Goal: Transaction & Acquisition: Book appointment/travel/reservation

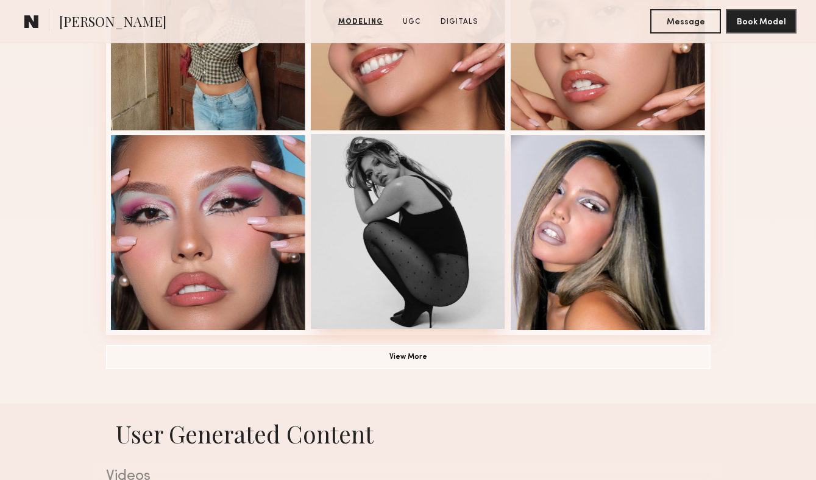
scroll to position [830, 0]
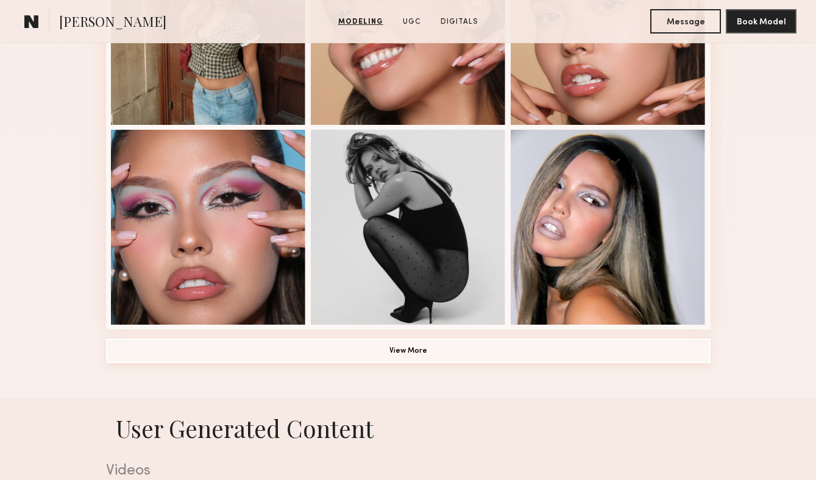
click at [410, 351] on button "View More" at bounding box center [408, 351] width 604 height 24
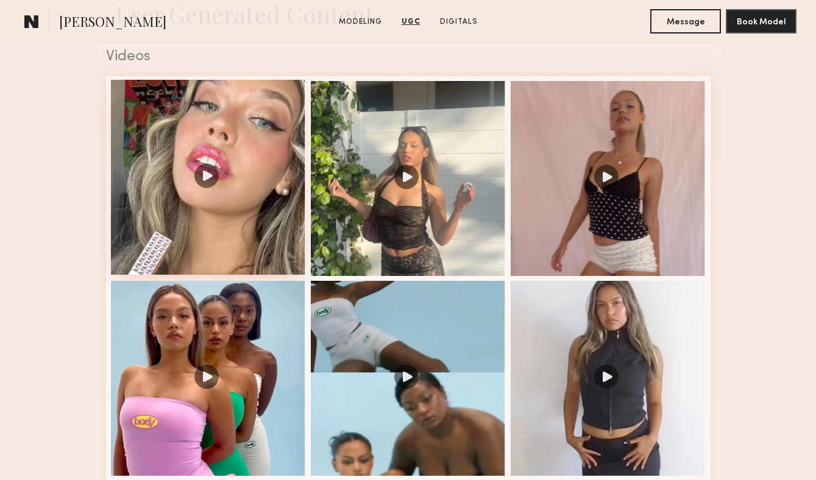
scroll to position [2009, 0]
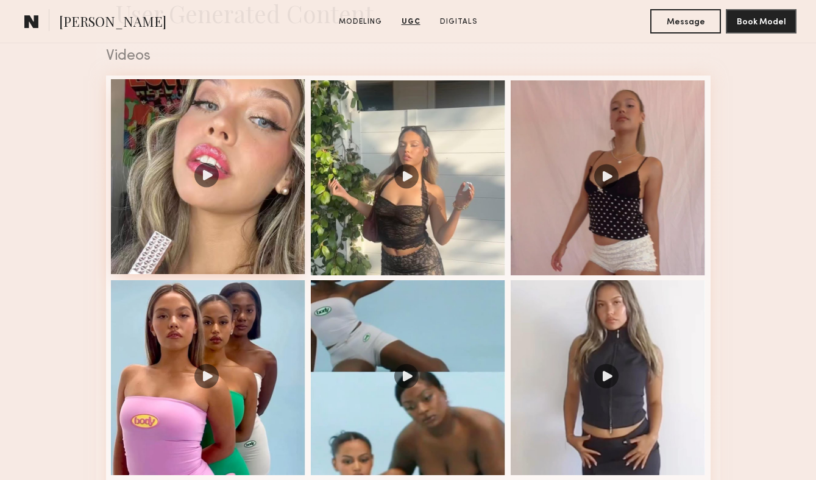
click at [210, 174] on div at bounding box center [208, 176] width 195 height 195
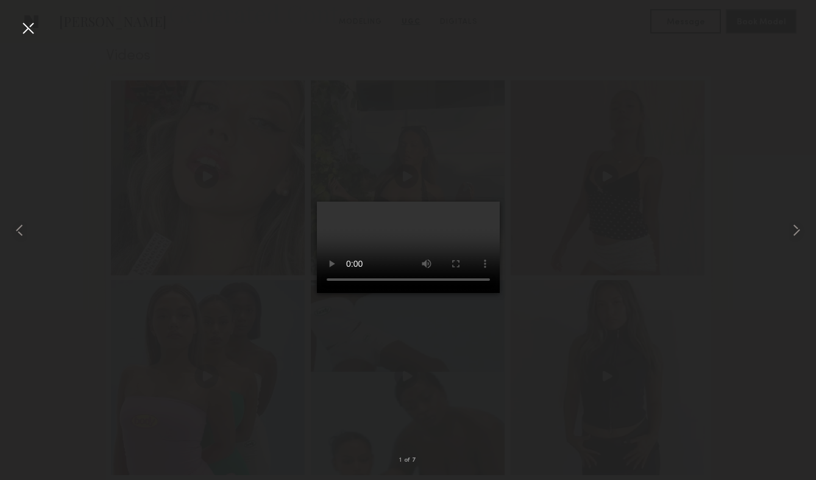
click at [29, 27] on div at bounding box center [27, 27] width 19 height 19
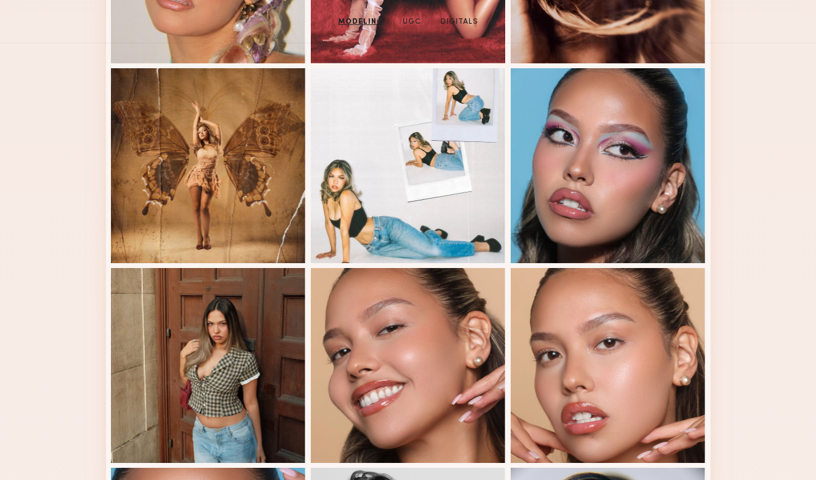
scroll to position [197, 0]
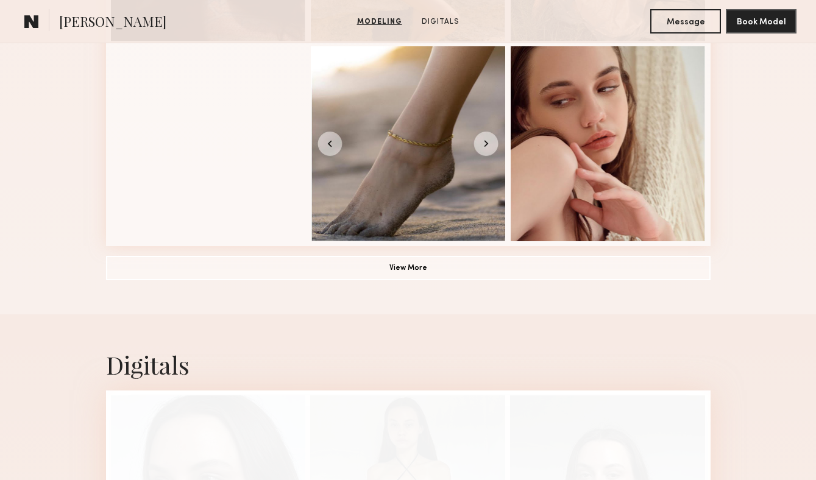
scroll to position [912, 0]
